Goal: Check status: Check status

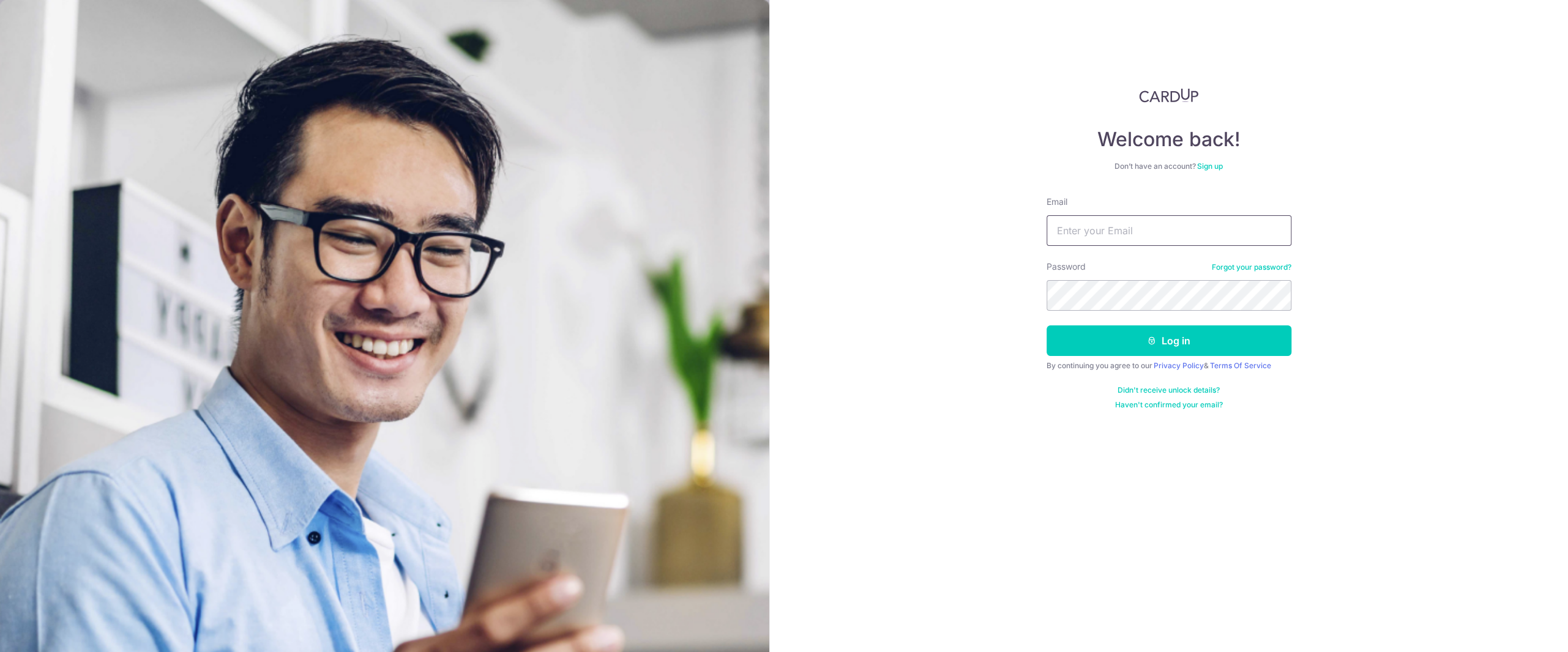
click at [1093, 236] on input "Email" at bounding box center [1168, 230] width 245 height 30
type input "[PERSON_NAME][EMAIL_ADDRESS][PERSON_NAME][DOMAIN_NAME]"
click at [1211, 340] on button "Log in" at bounding box center [1168, 340] width 245 height 30
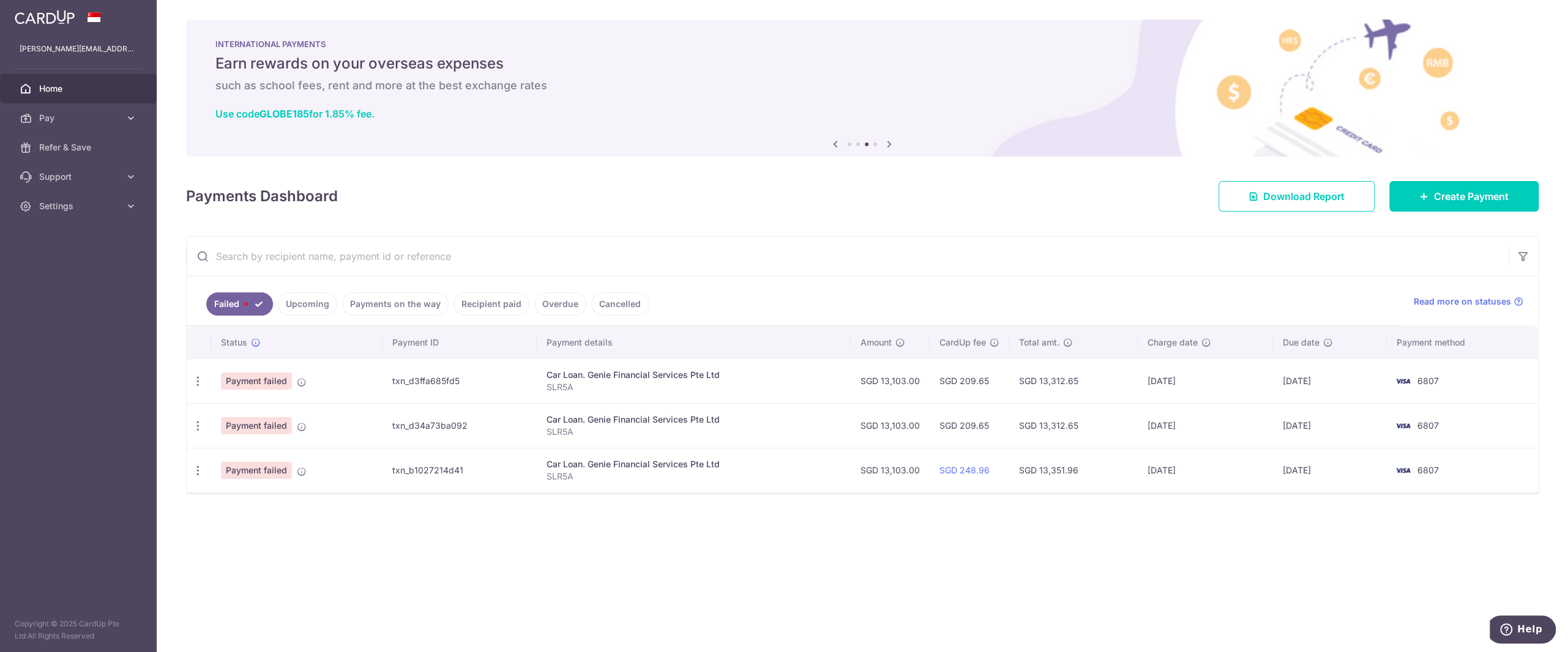
click at [319, 300] on link "Upcoming" at bounding box center [307, 304] width 59 height 23
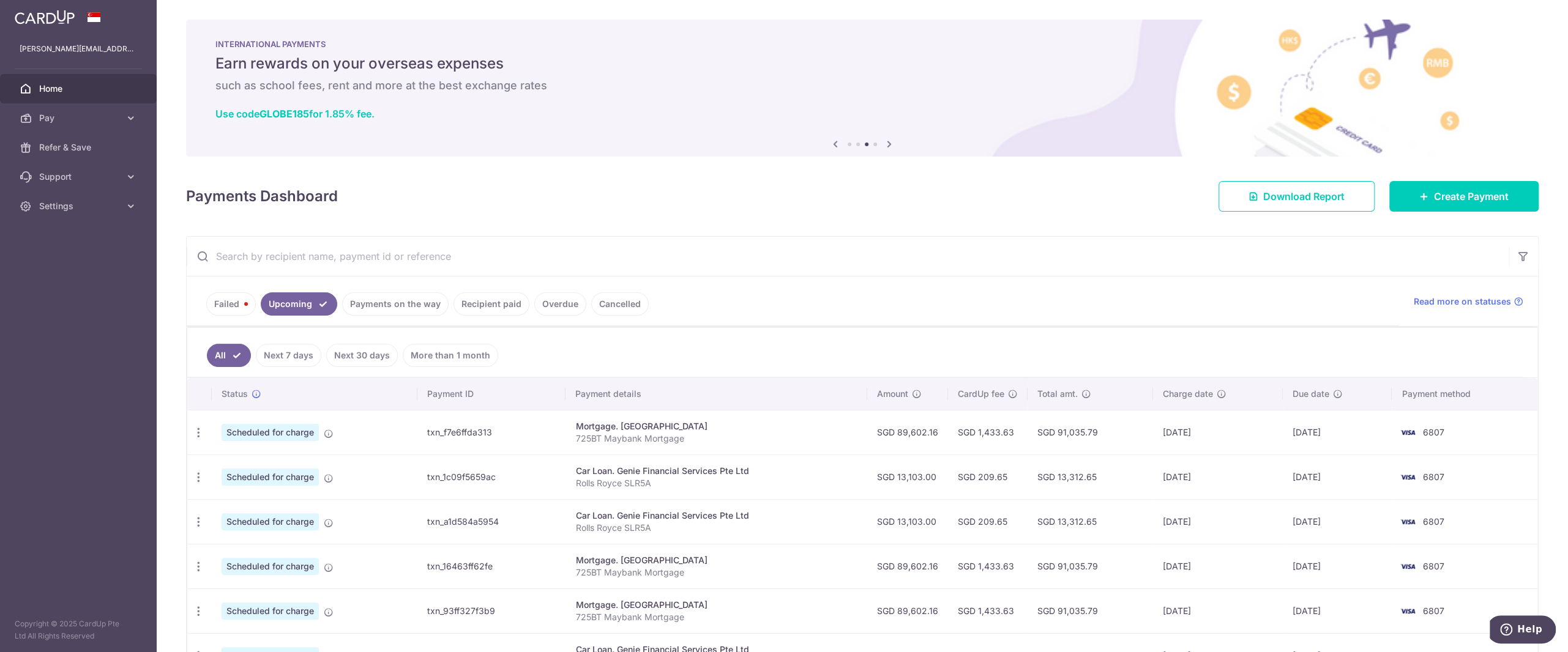
click at [358, 300] on link "Payments on the way" at bounding box center [395, 304] width 106 height 23
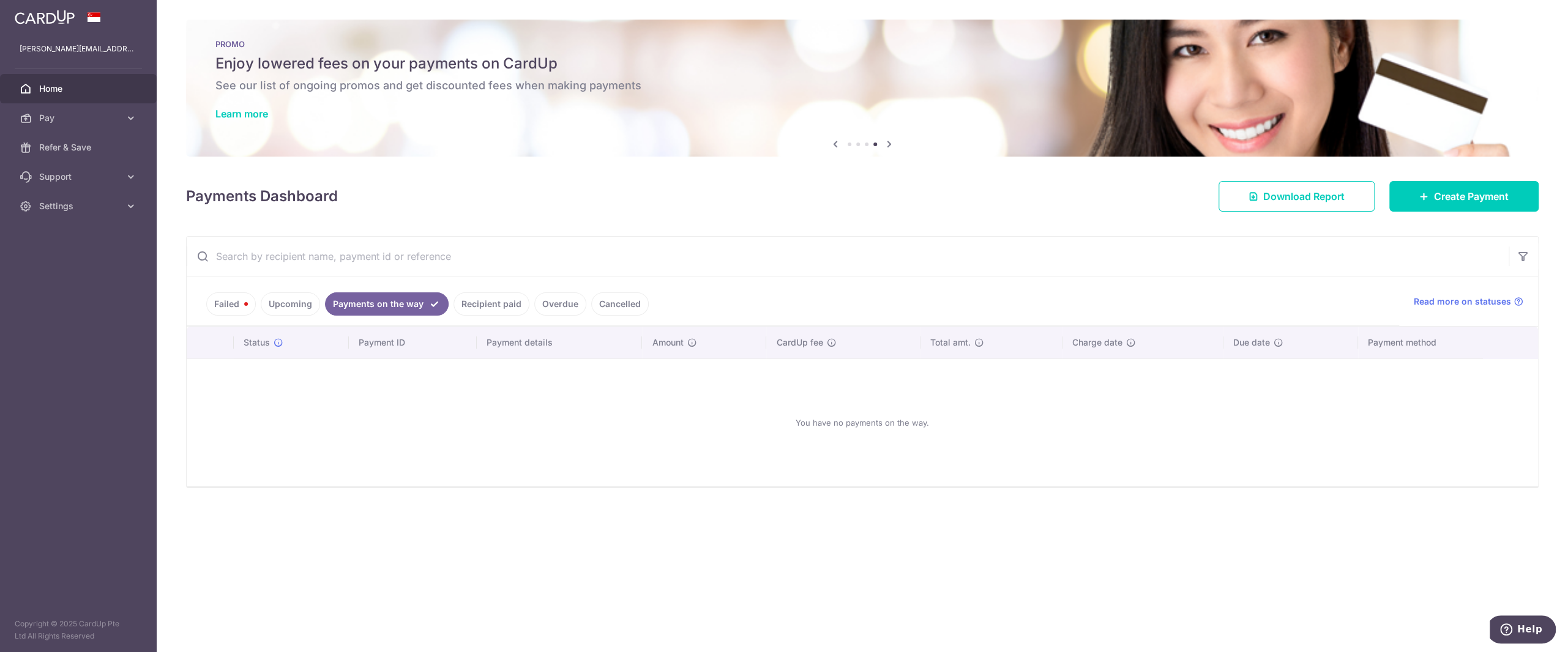
click at [283, 307] on link "Upcoming" at bounding box center [289, 304] width 59 height 23
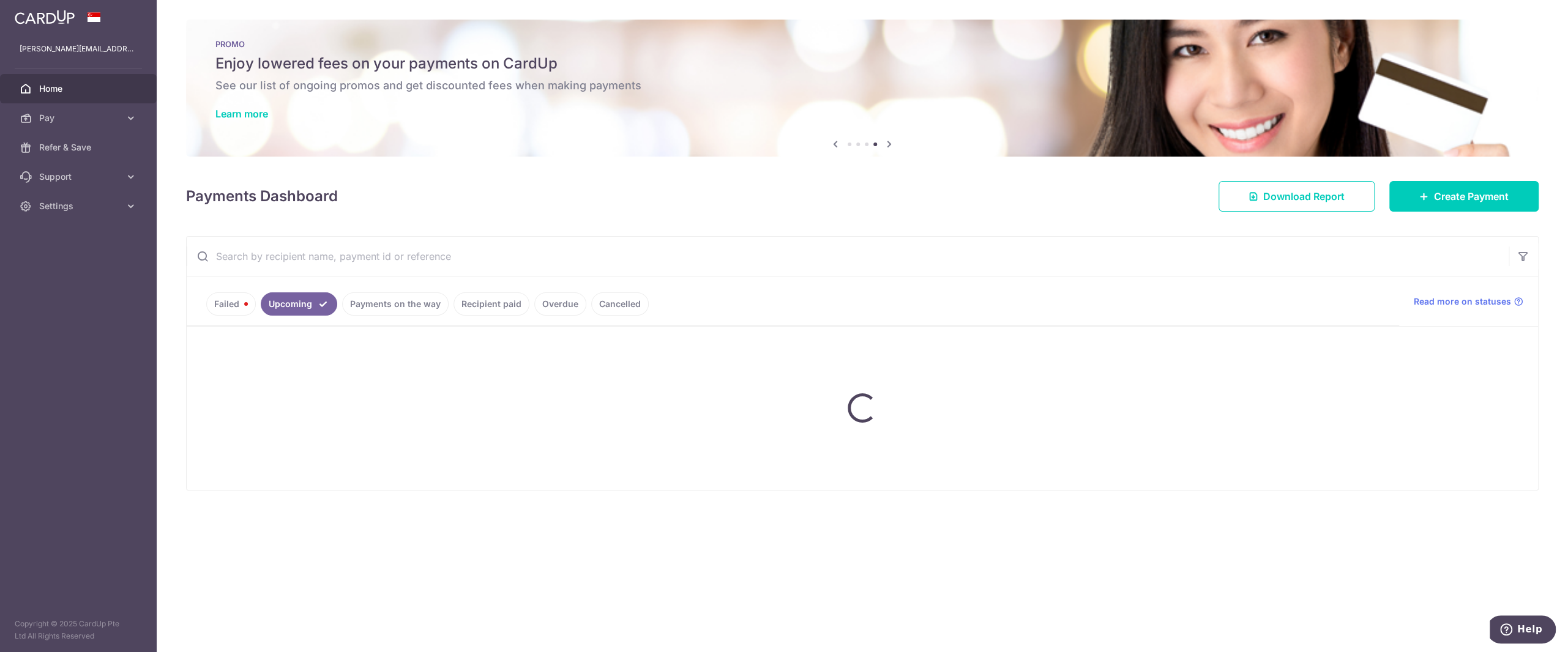
click at [221, 306] on ul "Failed Upcoming Payments on the way Recipient paid Overdue Cancelled" at bounding box center [793, 301] width 1212 height 50
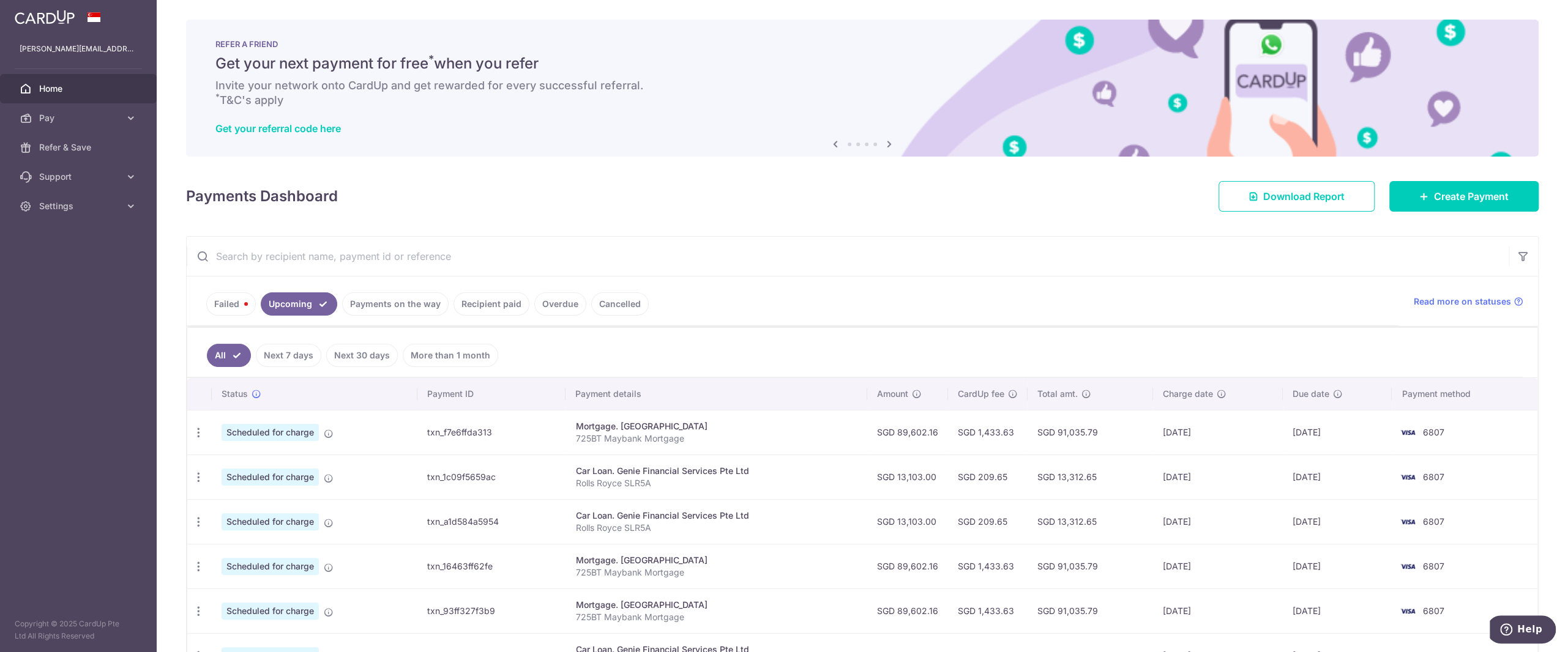
click at [391, 303] on link "Payments on the way" at bounding box center [395, 304] width 106 height 23
